Goal: Navigation & Orientation: Find specific page/section

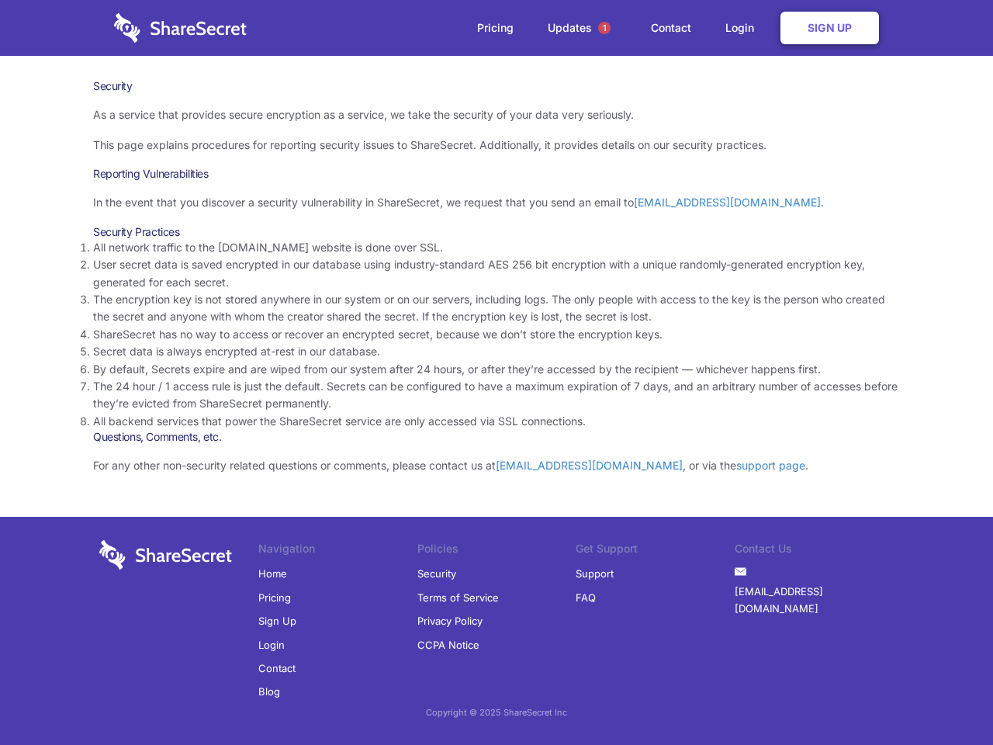
click at [496, 372] on li "By default, Secrets expire and are wiped from our system after 24 hours, or aft…" at bounding box center [496, 369] width 807 height 17
click at [604, 28] on span "1" at bounding box center [604, 28] width 12 height 12
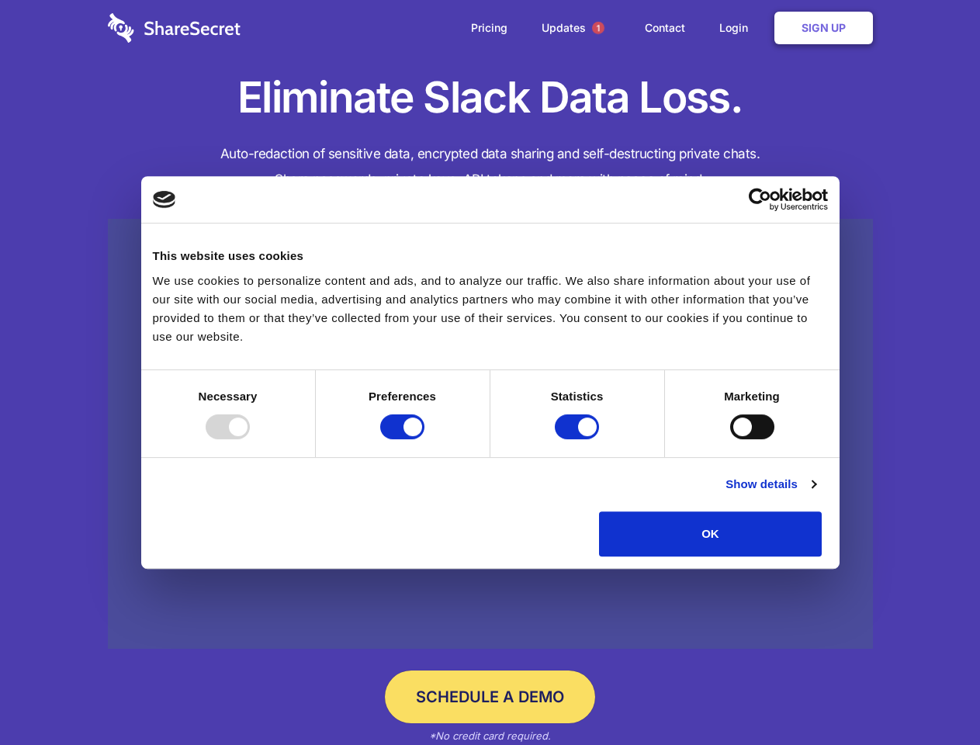
click at [250, 439] on div at bounding box center [228, 426] width 44 height 25
click at [424, 439] on input "Preferences" at bounding box center [402, 426] width 44 height 25
checkbox input "false"
click at [579, 439] on input "Statistics" at bounding box center [577, 426] width 44 height 25
checkbox input "false"
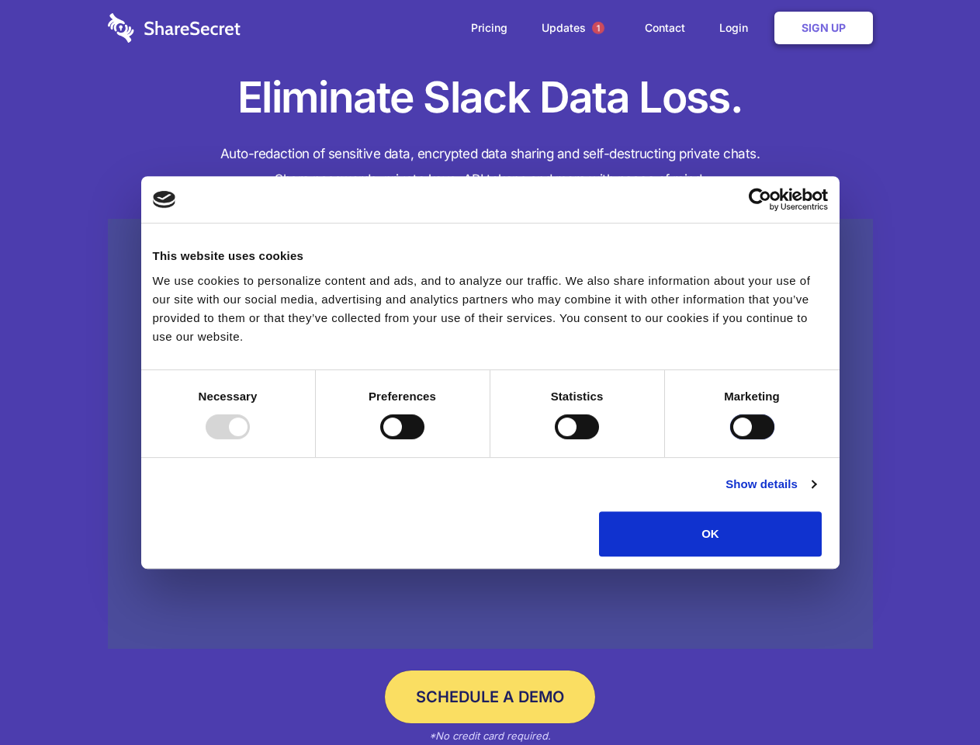
click at [730, 439] on input "Marketing" at bounding box center [752, 426] width 44 height 25
checkbox input "true"
click at [815, 493] on link "Show details" at bounding box center [770, 484] width 90 height 19
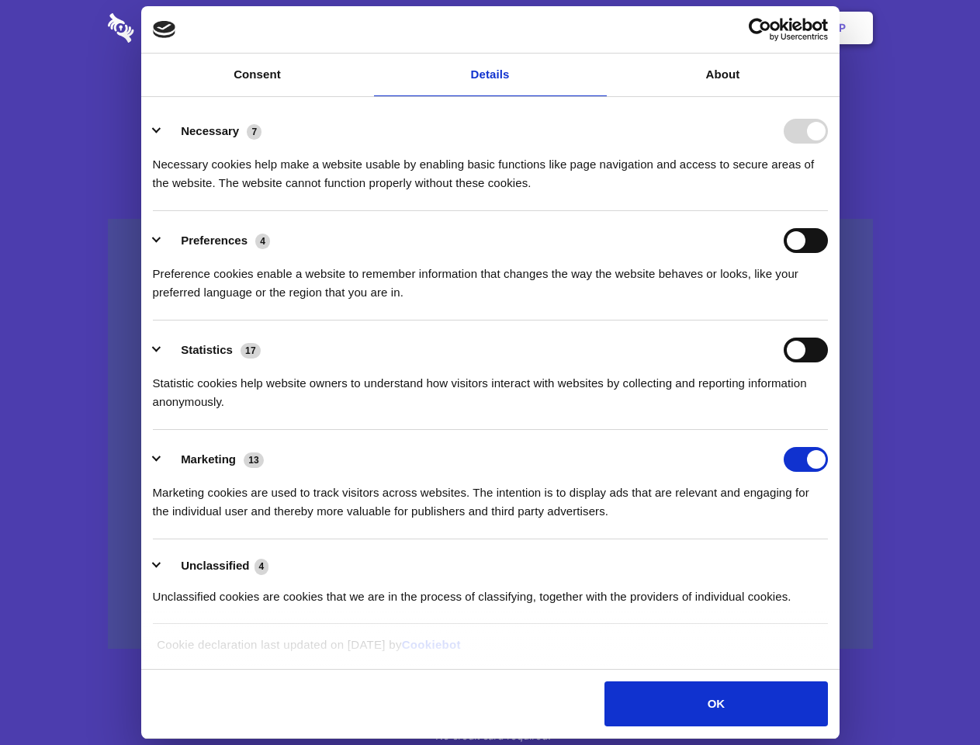
click at [835, 562] on ul "Necessary 7 Necessary cookies help make a website usable by enabling basic func…" at bounding box center [490, 363] width 690 height 523
click at [597, 28] on span "1" at bounding box center [598, 28] width 12 height 12
